Goal: Information Seeking & Learning: Learn about a topic

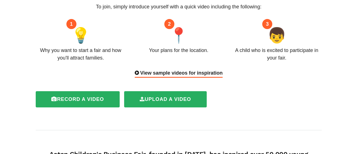
scroll to position [84, 0]
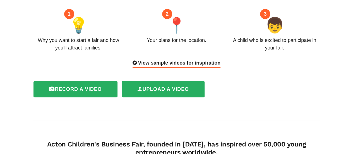
click at [174, 59] on div "View sample videos for inspiration" at bounding box center [177, 63] width 88 height 8
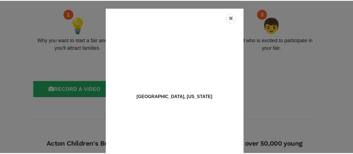
scroll to position [0, 0]
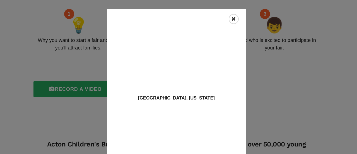
click at [232, 21] on icon "Close" at bounding box center [234, 19] width 4 height 6
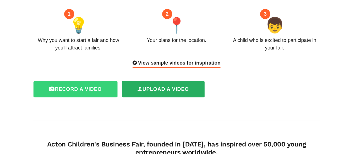
click at [91, 81] on label "Record a video" at bounding box center [75, 89] width 84 height 16
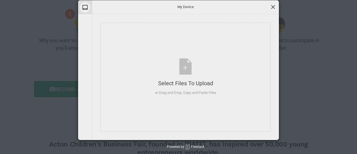
click at [272, 6] on span at bounding box center [273, 7] width 6 height 6
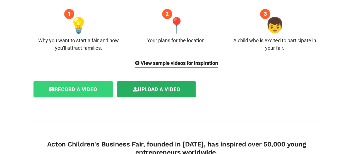
click at [97, 81] on label "Record a video" at bounding box center [72, 89] width 79 height 16
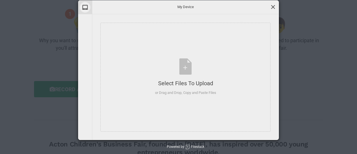
click at [273, 6] on span at bounding box center [273, 7] width 6 height 6
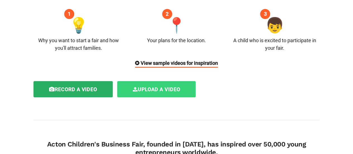
click at [174, 81] on label "Upload a video" at bounding box center [156, 89] width 79 height 16
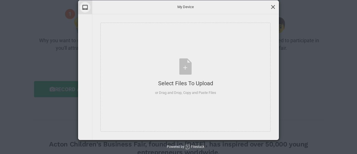
click at [275, 7] on span at bounding box center [273, 7] width 6 height 6
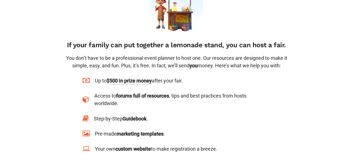
scroll to position [419, 0]
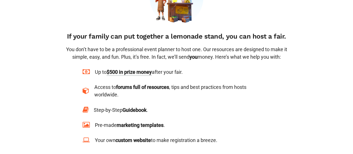
click at [135, 69] on span "$500 in prize money" at bounding box center [129, 72] width 45 height 7
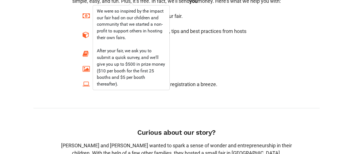
scroll to position [502, 0]
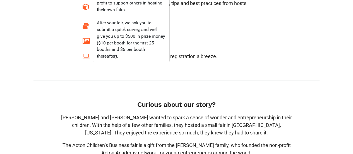
drag, startPoint x: 232, startPoint y: 59, endPoint x: 230, endPoint y: 56, distance: 3.9
click at [230, 56] on div "Introduce yourself in a video to host a fair in [GEOGRAPHIC_DATA] Join a suppor…" at bounding box center [176, 32] width 294 height 1058
click at [238, 14] on div "Up to $500 in prize money after your fair. Access to forums full of resources ,…" at bounding box center [177, 21] width 188 height 75
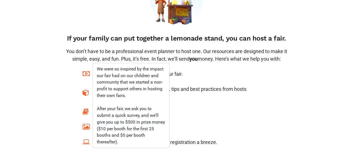
scroll to position [446, 0]
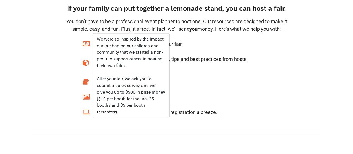
click at [200, 78] on div "Step-by-Step Guidebook ." at bounding box center [177, 82] width 188 height 8
click at [171, 55] on div "Access to forums full of resources , tips and best practices from hosts worldwi…" at bounding box center [182, 62] width 176 height 15
click at [133, 41] on span "$500 in prize money" at bounding box center [129, 44] width 45 height 7
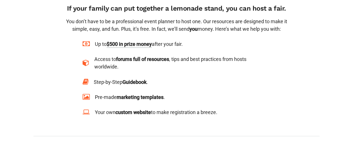
click at [146, 41] on span "$500 in prize money" at bounding box center [129, 44] width 45 height 7
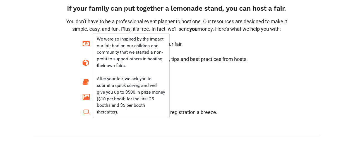
click at [124, 41] on span "$500 in prize money" at bounding box center [129, 44] width 45 height 7
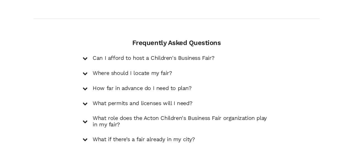
scroll to position [809, 0]
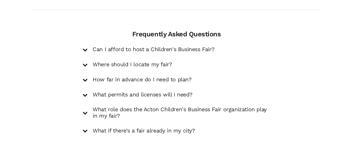
click at [181, 76] on h5 "How far in advance do I need to plan?" at bounding box center [142, 79] width 99 height 7
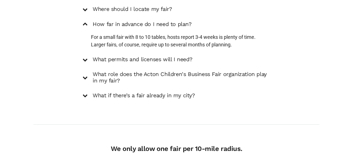
scroll to position [865, 0]
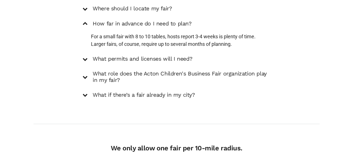
click at [164, 56] on h5 "What permits and licenses will I need?" at bounding box center [143, 59] width 100 height 7
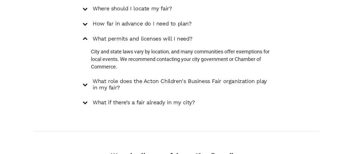
click at [158, 78] on h5 "What role does the Acton Children's Business Fair organization play in my fair?" at bounding box center [182, 84] width 178 height 13
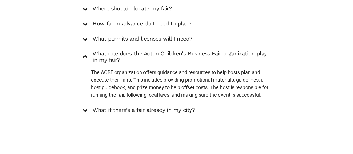
scroll to position [893, 0]
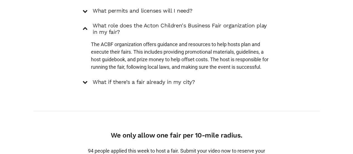
click at [172, 79] on h5 "What if there’s a fair already in my city?" at bounding box center [144, 82] width 102 height 7
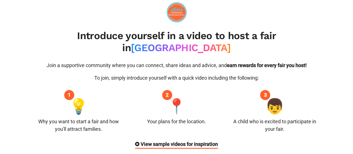
scroll to position [0, 0]
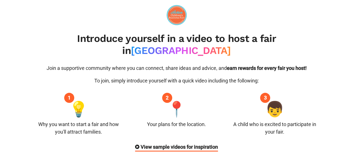
click at [181, 75] on div "Join a supportive community where you can connect, share ideas and advice, and …" at bounding box center [176, 107] width 294 height 87
drag, startPoint x: 180, startPoint y: 75, endPoint x: 180, endPoint y: 66, distance: 8.4
click at [179, 74] on div "Join a supportive community where you can connect, share ideas and advice, and …" at bounding box center [176, 107] width 294 height 87
drag, startPoint x: 144, startPoint y: 61, endPoint x: 140, endPoint y: 27, distance: 35.2
